Goal: Task Accomplishment & Management: Complete application form

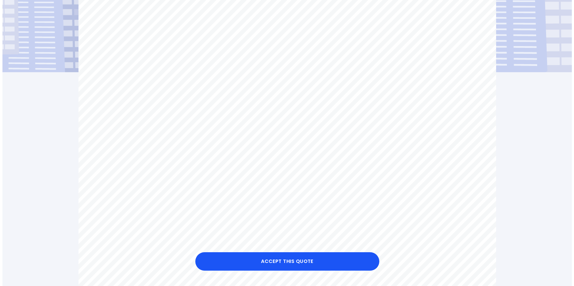
scroll to position [123, 0]
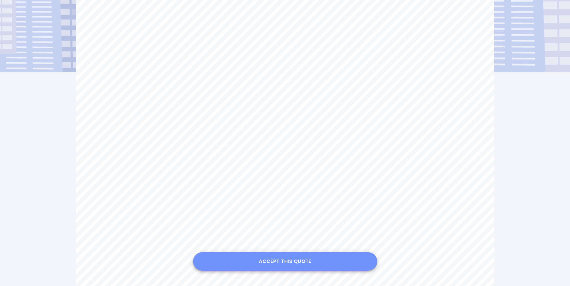
click at [299, 259] on button "Accept this Quote" at bounding box center [285, 261] width 184 height 18
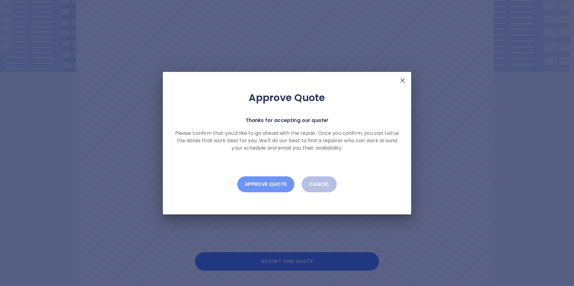
click at [271, 183] on button "Approve Quote" at bounding box center [265, 184] width 57 height 16
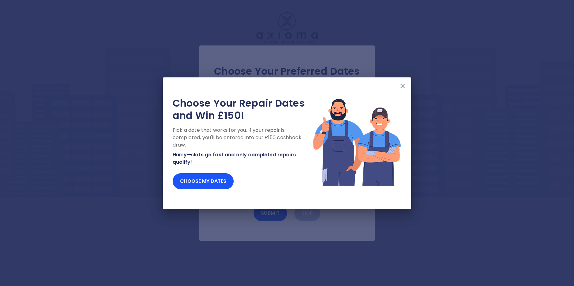
click at [401, 86] on img at bounding box center [402, 85] width 7 height 7
click at [403, 86] on img at bounding box center [402, 85] width 7 height 7
click at [402, 86] on img at bounding box center [402, 85] width 7 height 7
drag, startPoint x: 402, startPoint y: 86, endPoint x: 390, endPoint y: 100, distance: 18.5
click at [402, 87] on img at bounding box center [402, 85] width 7 height 7
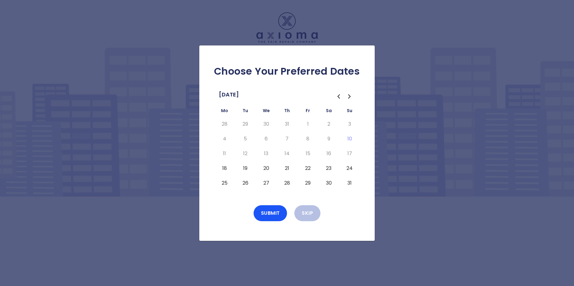
click at [288, 167] on button "21" at bounding box center [287, 168] width 11 height 10
click at [330, 169] on button "23" at bounding box center [328, 168] width 11 height 10
click at [350, 169] on button "24" at bounding box center [349, 168] width 11 height 10
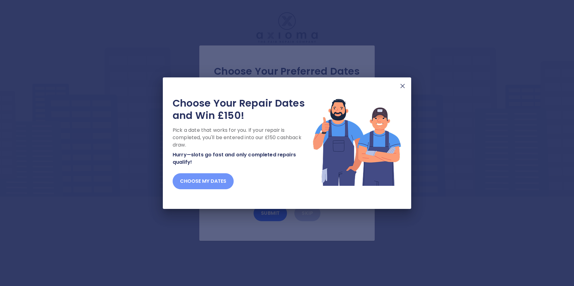
click at [228, 182] on button "Choose my dates" at bounding box center [203, 181] width 61 height 16
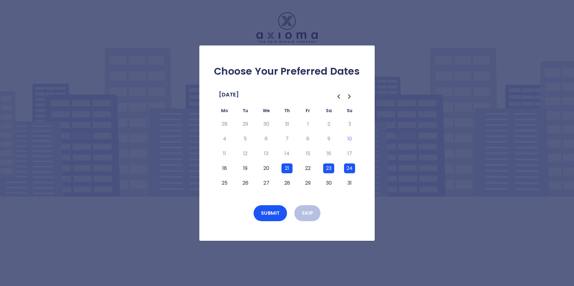
click at [226, 182] on button "25" at bounding box center [224, 183] width 11 height 10
click at [246, 182] on button "26" at bounding box center [245, 183] width 11 height 10
click at [271, 211] on button "Submit" at bounding box center [271, 213] width 34 height 16
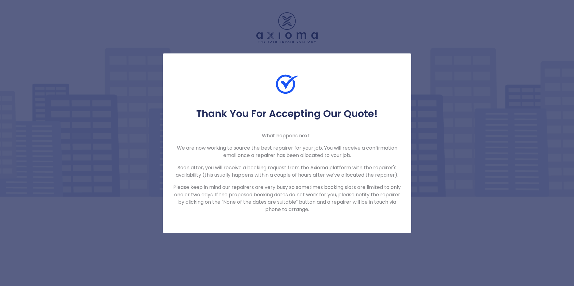
click at [429, 114] on div "Thank You For Accepting Our Quote! What happens next... We are now working to s…" at bounding box center [287, 143] width 574 height 286
